Goal: Communication & Community: Participate in discussion

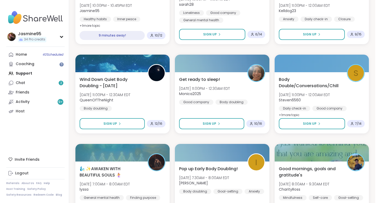
scroll to position [223, 0]
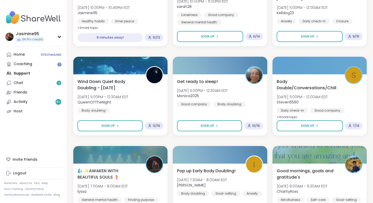
click at [149, 14] on div "Twilight Tranquility: Guided Meditations [DATE] 10:00PM - 10:45PM EDT Jasmine95…" at bounding box center [121, 10] width 86 height 42
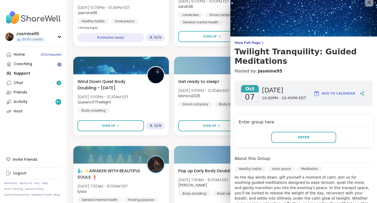
scroll to position [8, 0]
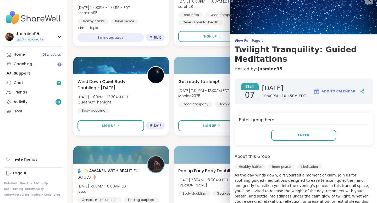
click at [191, 57] on div at bounding box center [222, 66] width 96 height 18
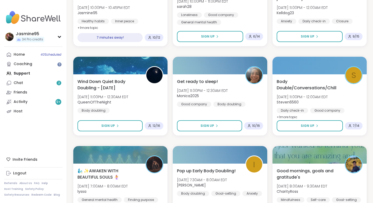
click at [318, 127] on icon at bounding box center [317, 125] width 3 height 3
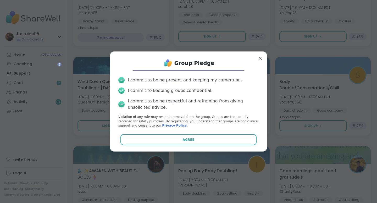
click at [205, 140] on button "Agree" at bounding box center [189, 139] width 137 height 11
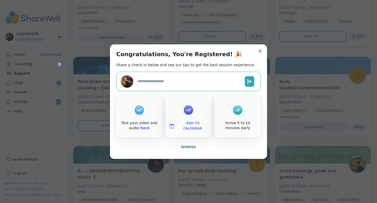
type textarea "*"
click at [190, 147] on span "Dismiss" at bounding box center [188, 147] width 15 height 4
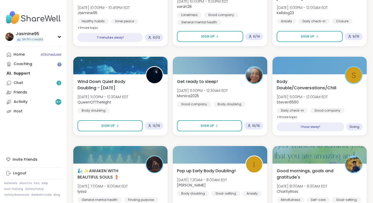
click at [327, 97] on span "[DATE] 11:00PM - 12:00AM EDT" at bounding box center [302, 96] width 51 height 5
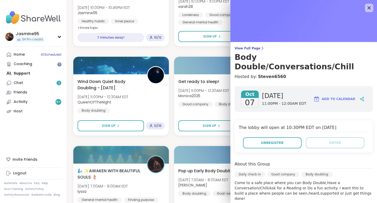
click at [362, 98] on icon at bounding box center [362, 98] width 1 height 1
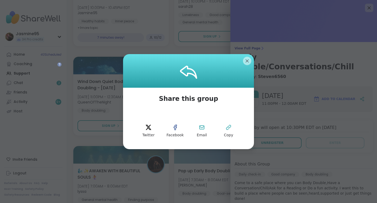
click at [228, 132] on span "Copy" at bounding box center [228, 134] width 9 height 5
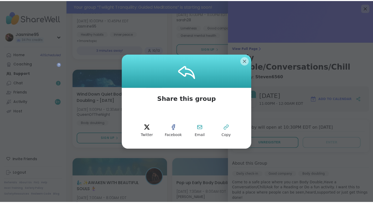
scroll to position [236, 0]
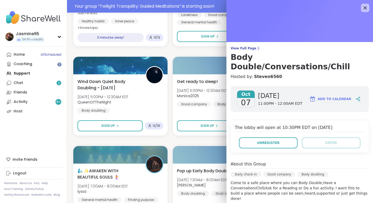
click at [124, 37] on div "3 minutes away!" at bounding box center [111, 37] width 66 height 9
click at [152, 22] on div "Healthy habits Inner peace Meditation" at bounding box center [121, 25] width 86 height 13
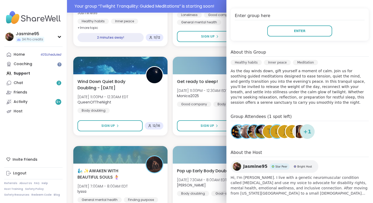
scroll to position [117, 0]
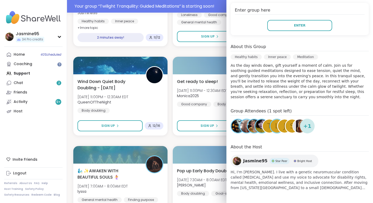
click at [313, 27] on button "Enter" at bounding box center [300, 25] width 65 height 11
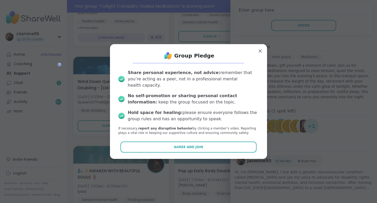
click at [197, 144] on span "Agree and Join" at bounding box center [188, 146] width 29 height 5
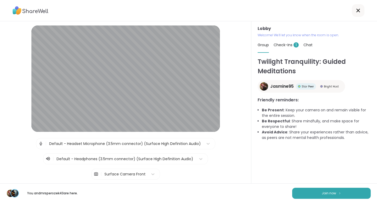
click at [340, 194] on button "Join now" at bounding box center [331, 192] width 79 height 11
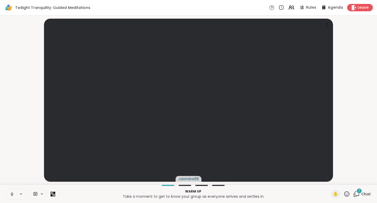
click at [362, 194] on span "Chat" at bounding box center [366, 193] width 9 height 5
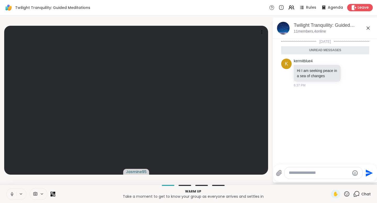
click at [348, 72] on icon at bounding box center [350, 72] width 5 height 5
click at [348, 63] on div "Select Reaction: Heart" at bounding box center [350, 64] width 5 height 5
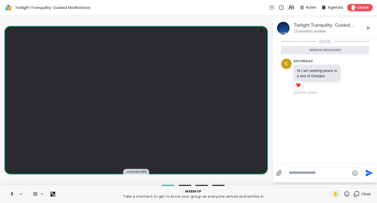
click at [295, 174] on textarea "Type your message" at bounding box center [319, 173] width 61 height 6
type textarea "*"
type textarea "**********"
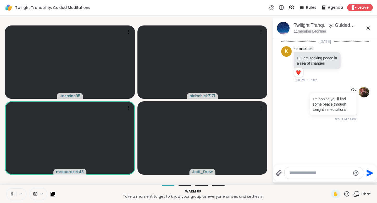
click at [345, 193] on icon at bounding box center [347, 193] width 7 height 7
click at [329, 179] on span "❤️" at bounding box center [331, 180] width 5 height 6
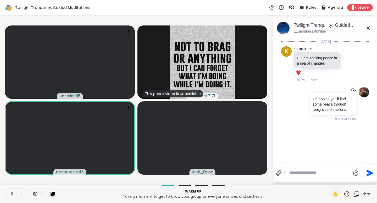
click at [25, 195] on button at bounding box center [22, 193] width 10 height 4
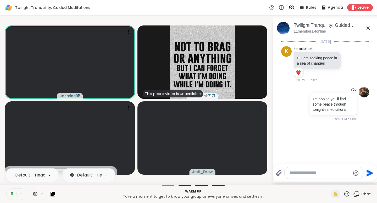
click at [53, 176] on div at bounding box center [49, 174] width 9 height 9
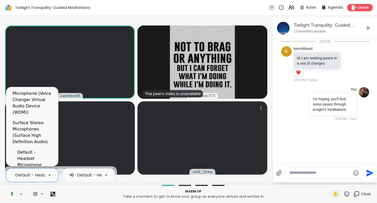
click at [239, 126] on video at bounding box center [203, 137] width 130 height 73
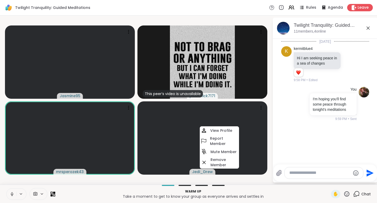
click at [321, 174] on textarea "Type your message" at bounding box center [320, 173] width 61 height 6
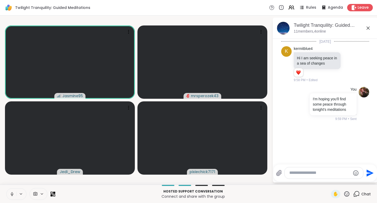
click at [340, 111] on p "I'm hoping you'll find some peace through tonight's meditations" at bounding box center [333, 104] width 41 height 16
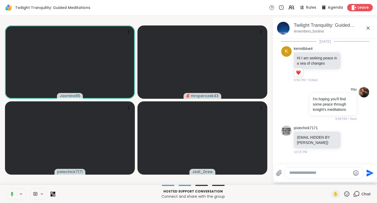
click at [250, 21] on video-player-container "Jasmine95 mrsperozek43 pixiechick7171 Jedi_Drew" at bounding box center [136, 100] width 266 height 165
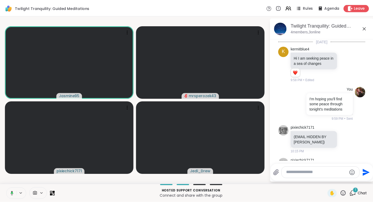
scroll to position [29, 0]
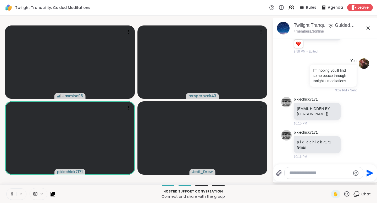
click at [345, 193] on icon at bounding box center [347, 193] width 5 height 5
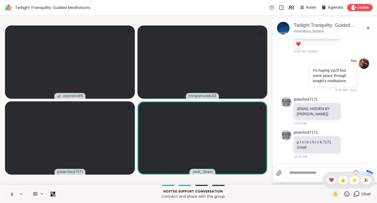
click at [329, 182] on span "❤️" at bounding box center [331, 180] width 5 height 6
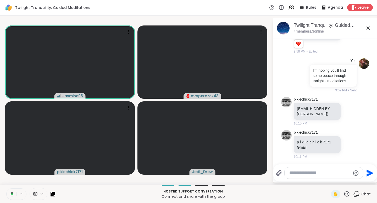
click at [213, 8] on div "Twilight Tranquility: Guided Meditations Rules Agenda Leave" at bounding box center [188, 7] width 377 height 15
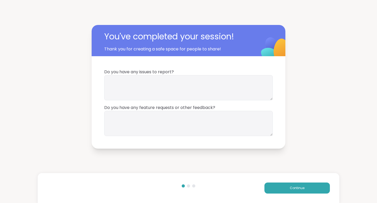
click at [285, 189] on button "Continue" at bounding box center [298, 187] width 66 height 11
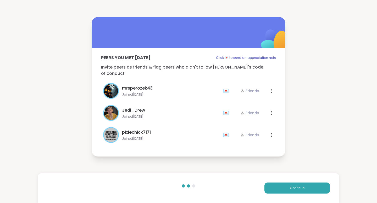
click at [303, 186] on button "Continue" at bounding box center [298, 187] width 66 height 11
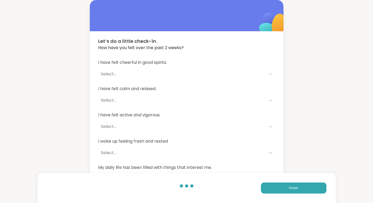
click at [305, 189] on button "Finish" at bounding box center [294, 187] width 66 height 11
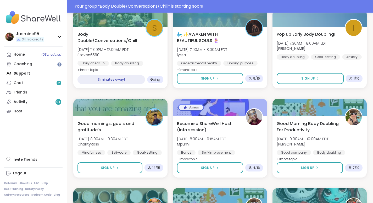
scroll to position [295, 0]
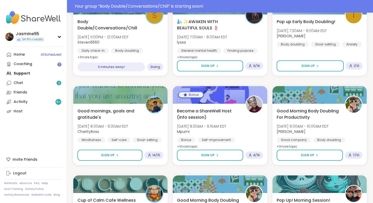
click at [131, 65] on div "3 minutes away!" at bounding box center [112, 66] width 68 height 9
click at [166, 5] on div "Your group “ Body Double/Conversations/Chill ” is starting soon!" at bounding box center [223, 6] width 296 height 6
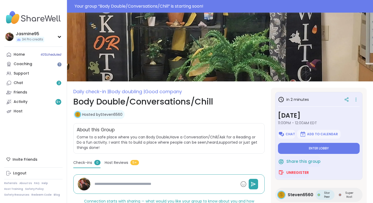
click at [322, 153] on button "Enter lobby" at bounding box center [319, 148] width 82 height 11
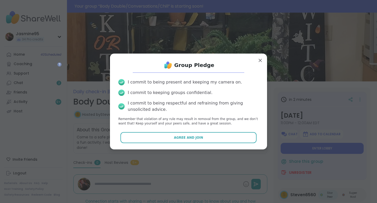
click at [204, 135] on button "Agree and Join" at bounding box center [189, 137] width 137 height 11
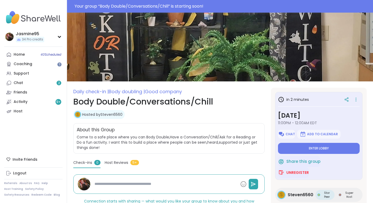
type textarea "*"
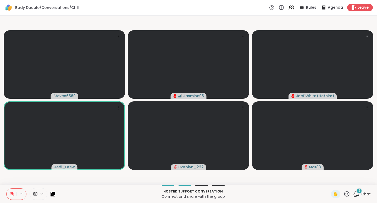
scroll to position [0, 3]
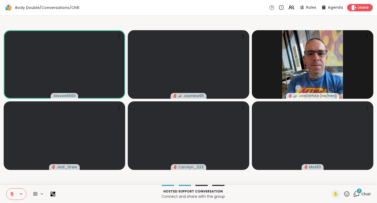
click at [10, 194] on icon at bounding box center [12, 193] width 5 height 5
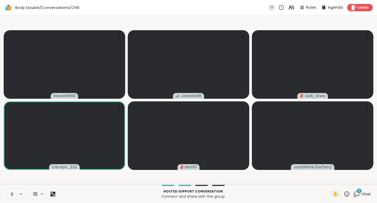
click at [8, 190] on button at bounding box center [12, 193] width 10 height 11
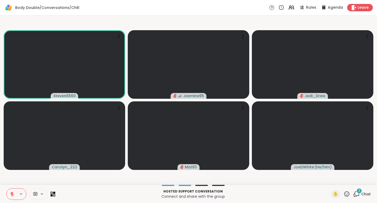
click at [9, 196] on button at bounding box center [12, 193] width 10 height 11
click at [357, 196] on div "3 Chat" at bounding box center [363, 193] width 18 height 8
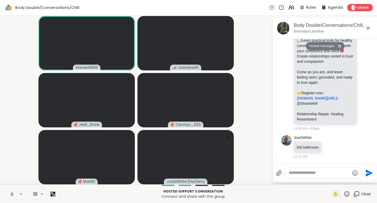
scroll to position [227, 0]
click at [344, 197] on icon at bounding box center [347, 193] width 7 height 7
click at [329, 180] on span "❤️" at bounding box center [331, 180] width 5 height 6
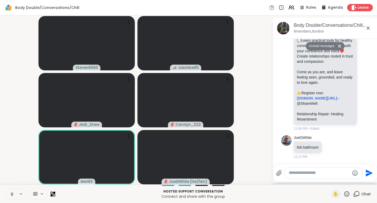
click at [11, 193] on icon at bounding box center [12, 193] width 5 height 5
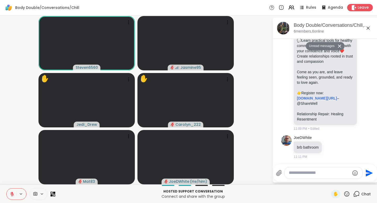
click at [333, 196] on span "✋" at bounding box center [335, 194] width 5 height 6
click at [10, 194] on icon at bounding box center [12, 194] width 4 height 4
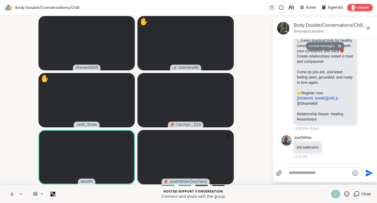
click at [333, 195] on span "✋" at bounding box center [335, 194] width 5 height 6
click at [7, 190] on button at bounding box center [12, 193] width 10 height 11
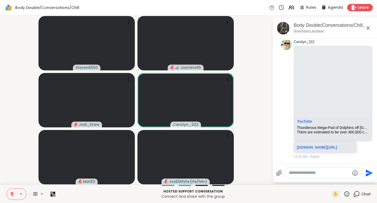
scroll to position [344, 0]
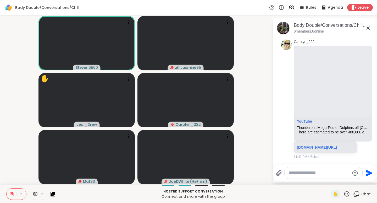
click at [10, 193] on icon at bounding box center [12, 194] width 4 height 4
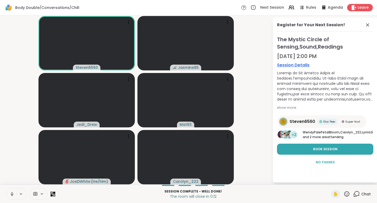
click at [355, 194] on icon at bounding box center [357, 193] width 5 height 5
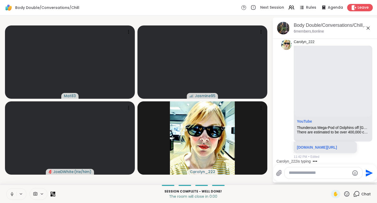
scroll to position [393, 0]
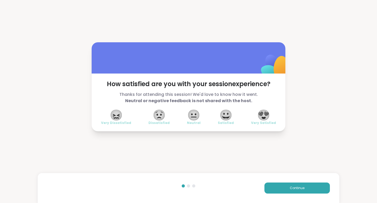
click at [262, 115] on span "😍" at bounding box center [263, 114] width 13 height 9
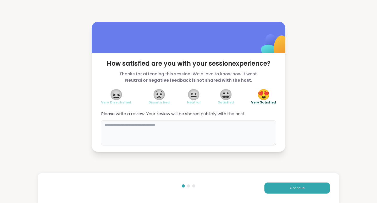
click at [128, 128] on textarea at bounding box center [188, 132] width 175 height 25
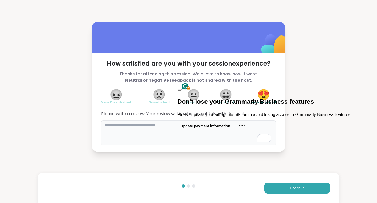
type textarea "*"
type textarea "**********"
click at [248, 127] on button "Later" at bounding box center [241, 126] width 15 height 8
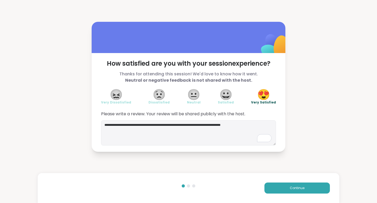
click at [299, 189] on span "Continue" at bounding box center [297, 187] width 15 height 5
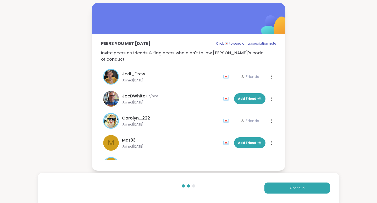
click at [280, 189] on button "Continue" at bounding box center [298, 187] width 66 height 11
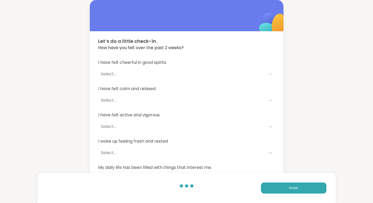
click at [282, 190] on button "Finish" at bounding box center [294, 187] width 66 height 11
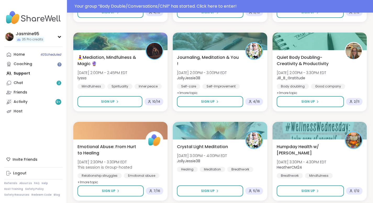
scroll to position [795, 0]
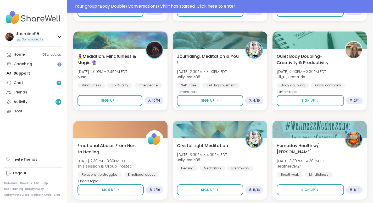
click at [207, 103] on span "Sign Up" at bounding box center [208, 100] width 14 height 5
click at [40, 84] on link "Chat 2" at bounding box center [33, 82] width 58 height 9
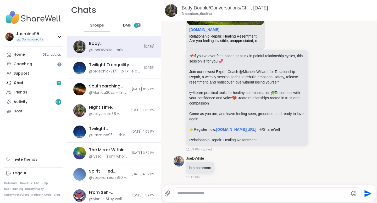
click at [131, 30] on div "DMs 2" at bounding box center [131, 25] width 26 height 13
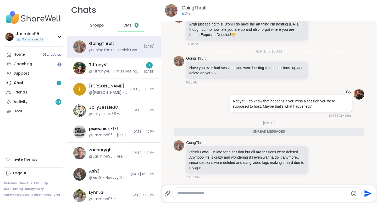
click at [25, 73] on div "Support" at bounding box center [21, 73] width 15 height 5
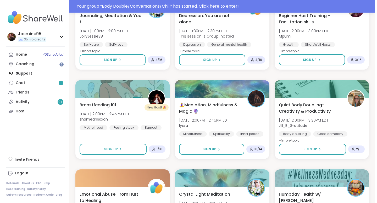
scroll to position [747, 0]
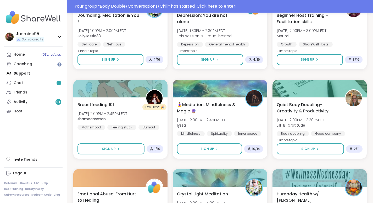
click at [104, 61] on span "Sign Up" at bounding box center [109, 59] width 14 height 5
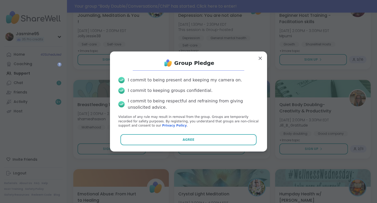
click at [183, 140] on span "Agree" at bounding box center [189, 139] width 12 height 5
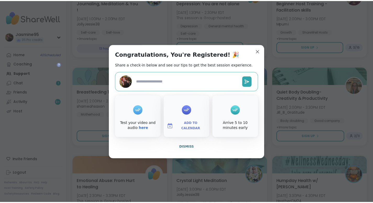
scroll to position [735, 0]
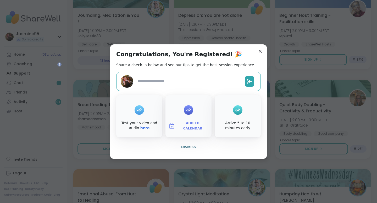
click at [189, 148] on span "Dismiss" at bounding box center [188, 147] width 15 height 4
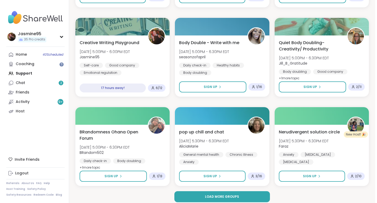
scroll to position [979, 0]
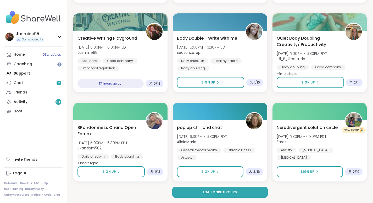
click at [122, 58] on div "Good company" at bounding box center [120, 60] width 34 height 5
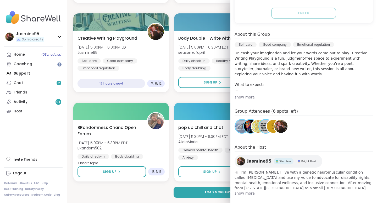
scroll to position [126, 0]
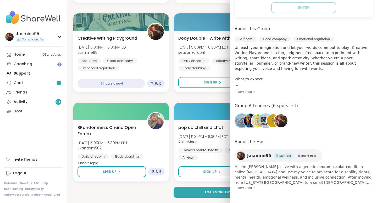
click at [28, 103] on link "Activity 9 +" at bounding box center [33, 101] width 58 height 9
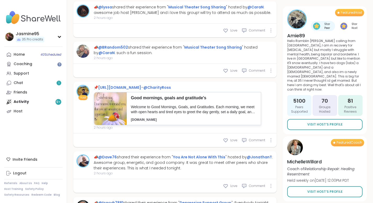
scroll to position [892, 0]
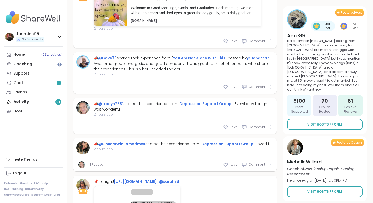
type textarea "*"
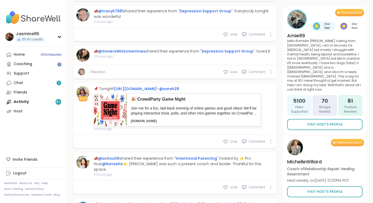
scroll to position [1084, 0]
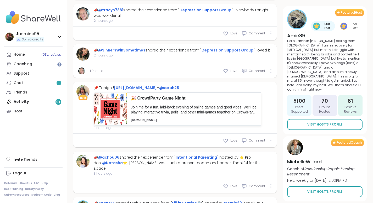
click at [35, 83] on link "Chat 1" at bounding box center [33, 82] width 58 height 9
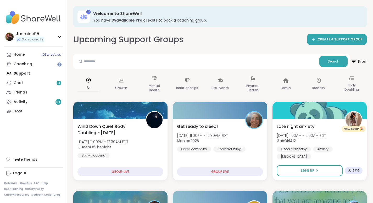
click at [35, 82] on link "Chat 9" at bounding box center [33, 82] width 58 height 9
